Goal: Transaction & Acquisition: Purchase product/service

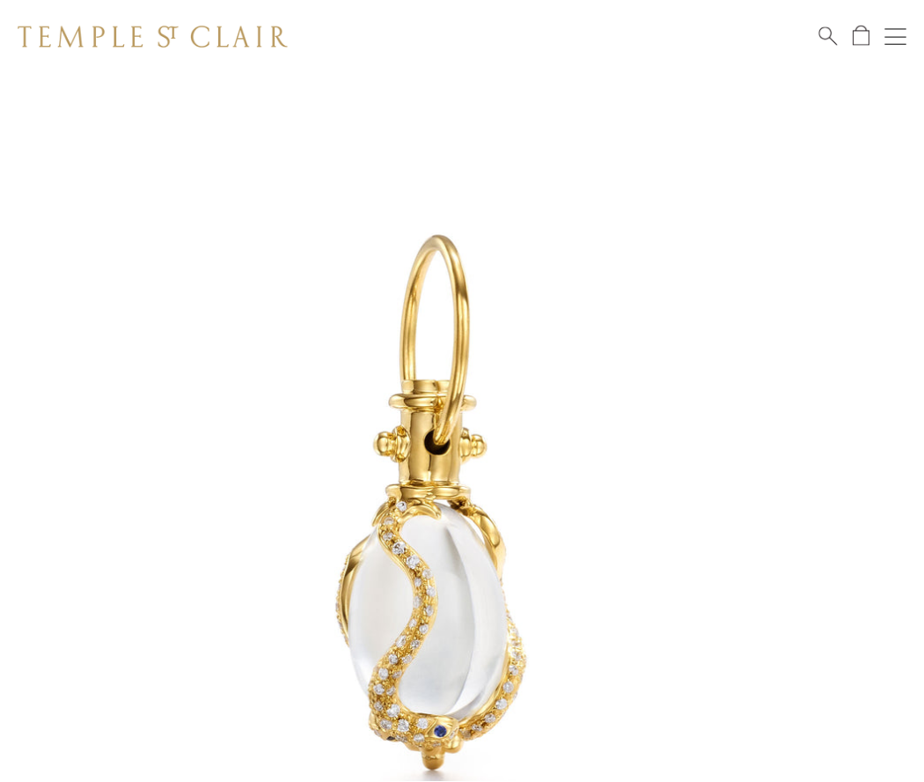
scroll to position [17, 0]
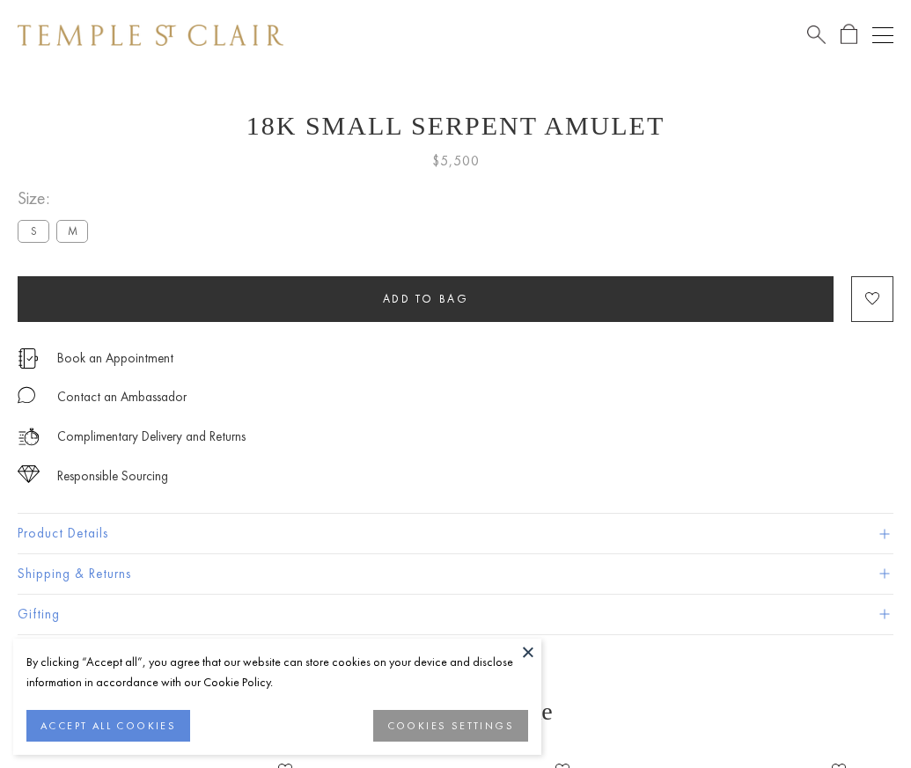
click at [425, 298] on span "Add to bag" at bounding box center [426, 298] width 86 height 15
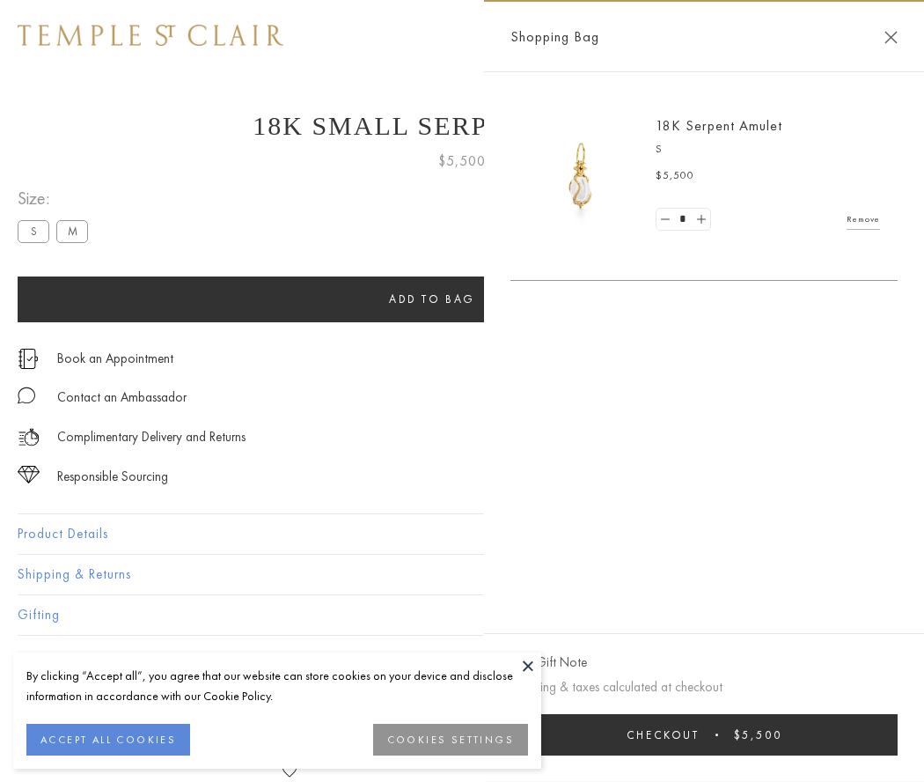
click at [716, 734] on button "Checkout $5,500" at bounding box center [704, 734] width 387 height 41
